Goal: Task Accomplishment & Management: Complete application form

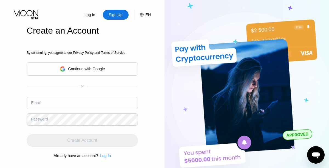
click at [82, 97] on input "text" at bounding box center [82, 103] width 111 height 12
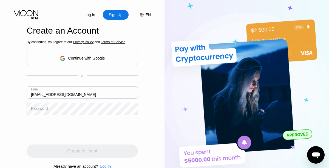
type input "[EMAIL_ADDRESS][DOMAIN_NAME]"
click at [82, 151] on div "Create Account" at bounding box center [82, 151] width 30 height 5
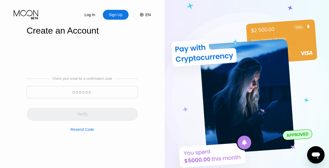
click at [82, 92] on input at bounding box center [82, 92] width 111 height 12
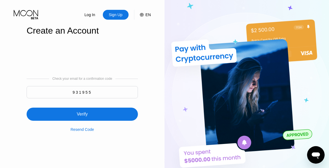
type input "931955"
click at [82, 111] on div "Verify" at bounding box center [82, 114] width 111 height 13
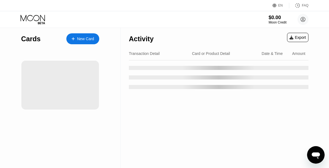
click at [83, 39] on div "New Card" at bounding box center [85, 39] width 17 height 5
